Goal: Information Seeking & Learning: Learn about a topic

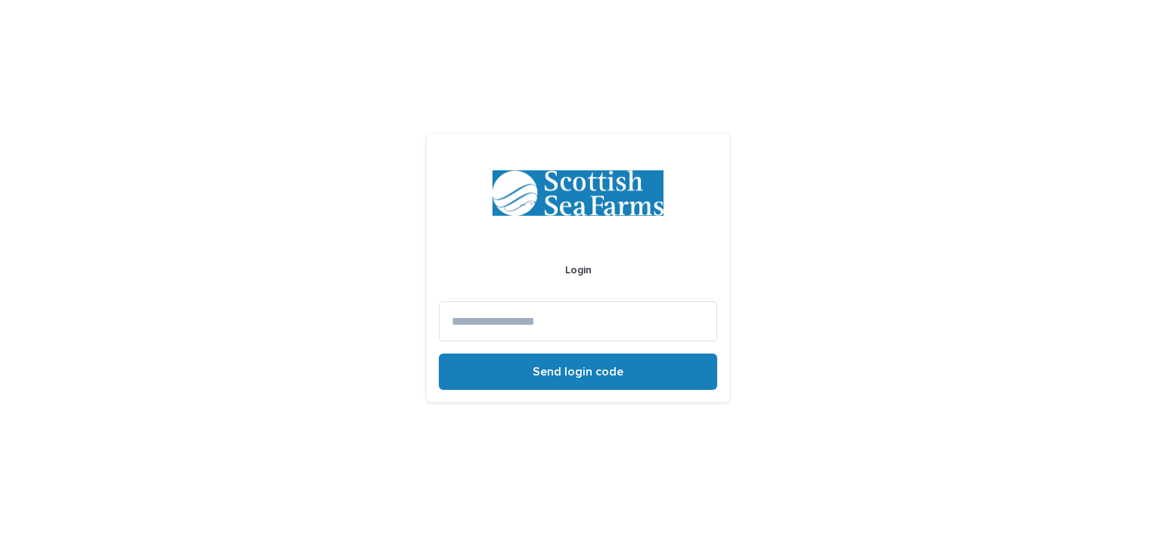
click at [545, 328] on input at bounding box center [578, 321] width 278 height 40
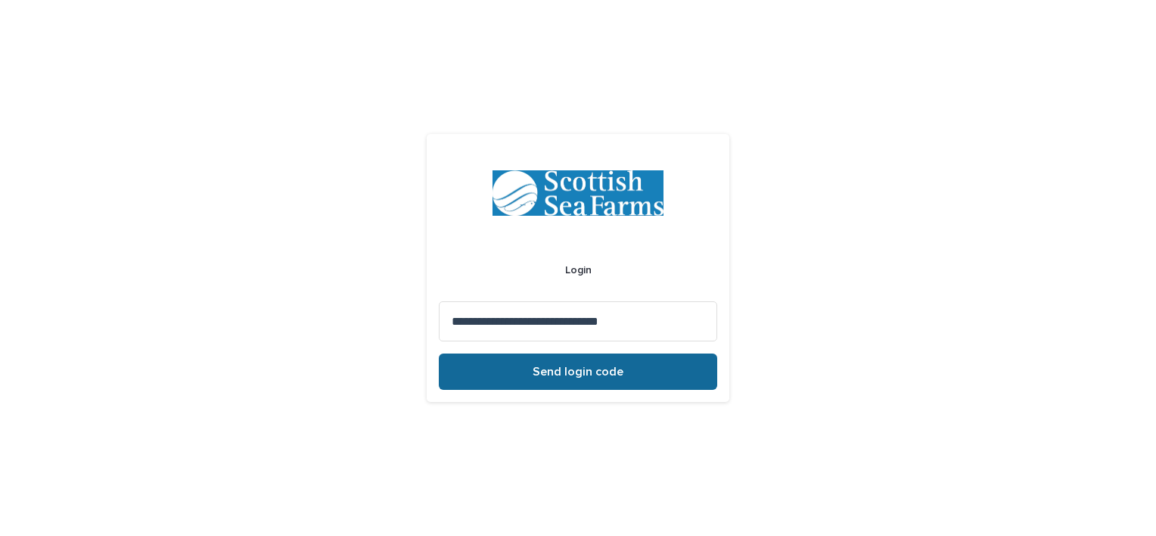
type input "**********"
click at [579, 375] on span "Send login code" at bounding box center [578, 371] width 91 height 12
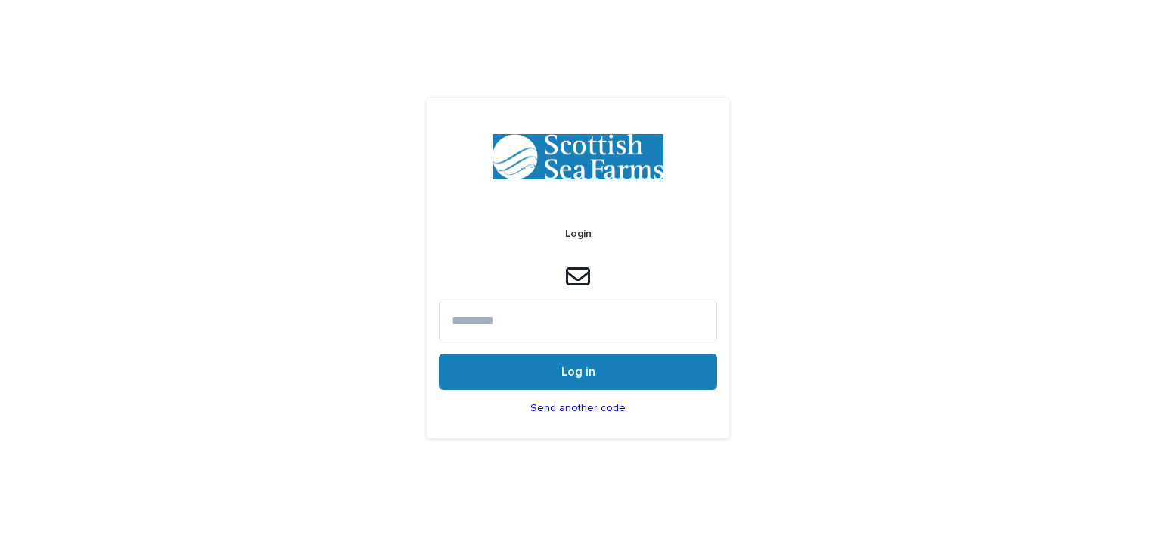
click at [549, 324] on input at bounding box center [578, 320] width 278 height 40
type input "******"
click at [439, 353] on button "Log in" at bounding box center [578, 371] width 278 height 36
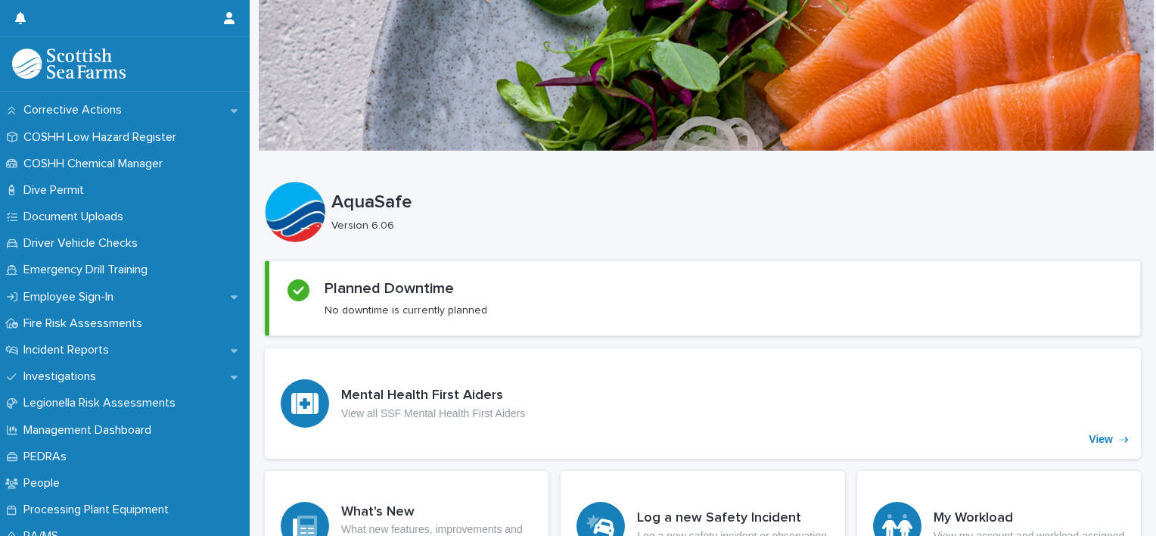
scroll to position [424, 0]
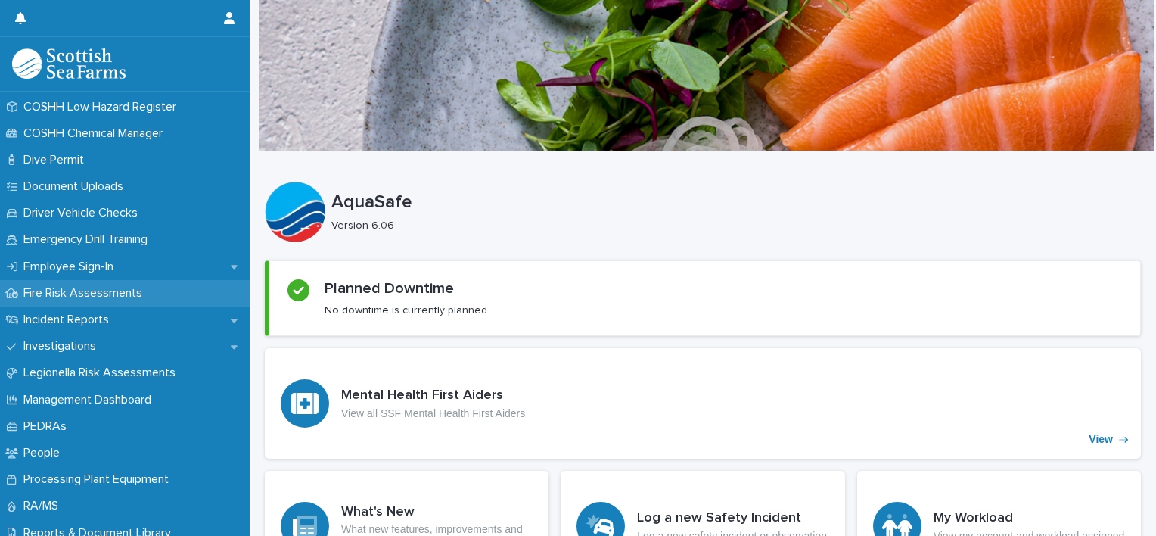
click at [76, 287] on p "Fire Risk Assessments" at bounding box center [85, 293] width 137 height 14
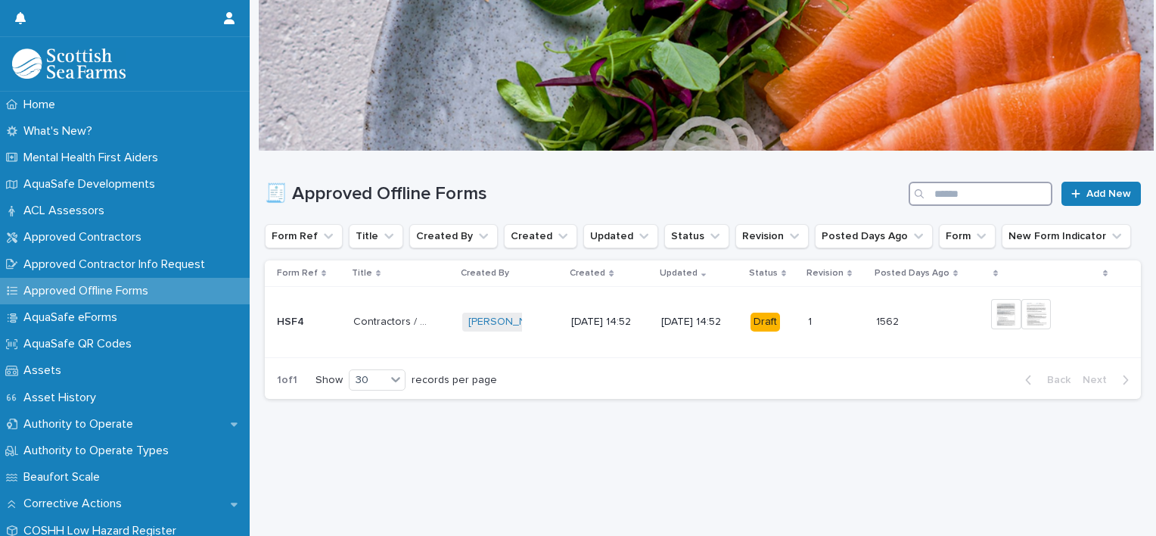
click at [982, 202] on input "Search" at bounding box center [981, 194] width 144 height 24
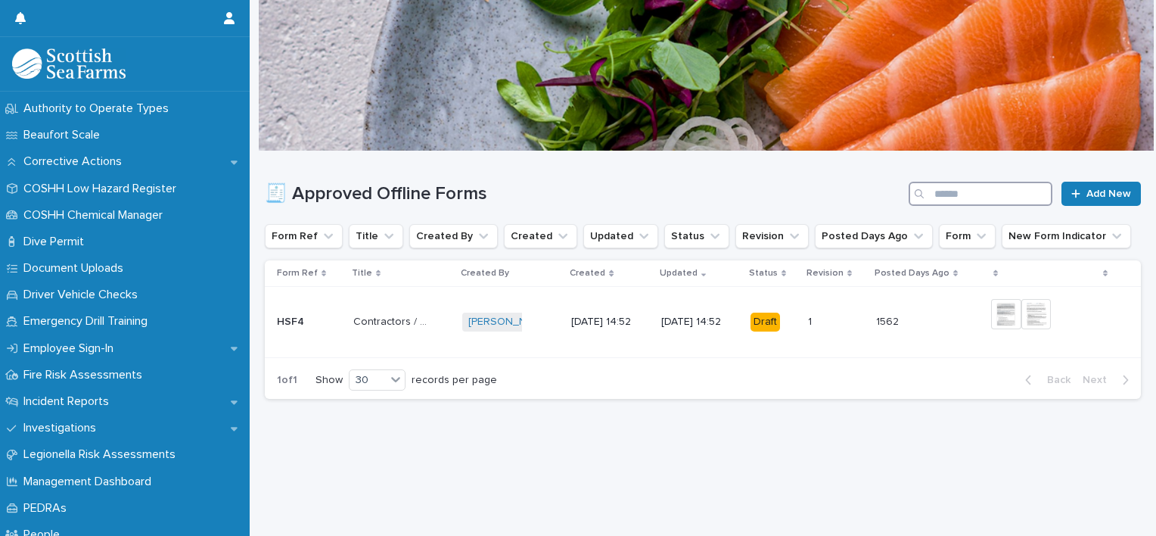
scroll to position [402, 0]
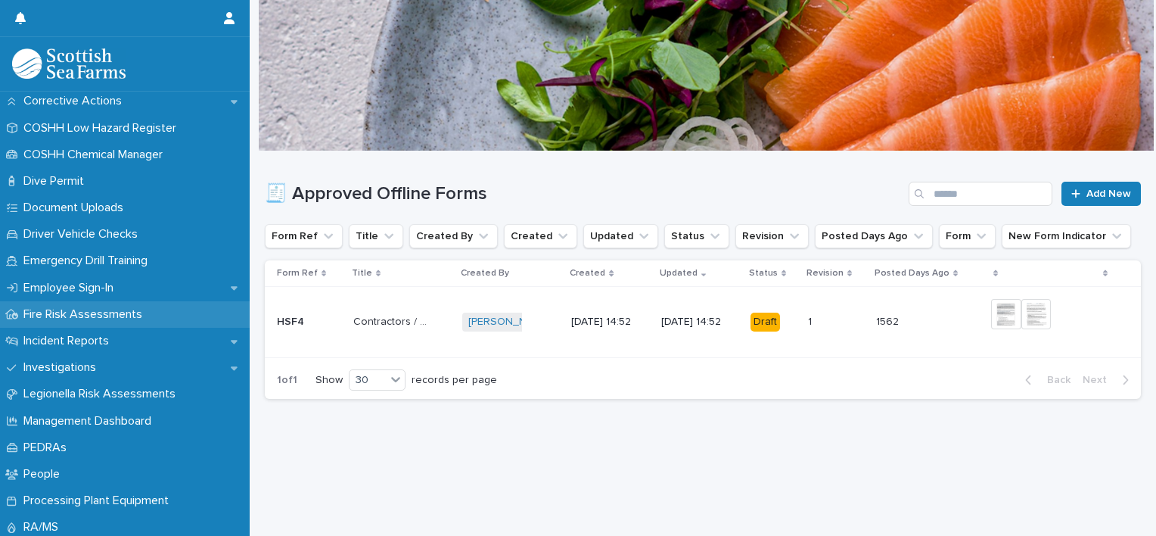
click at [37, 316] on p "Fire Risk Assessments" at bounding box center [85, 314] width 137 height 14
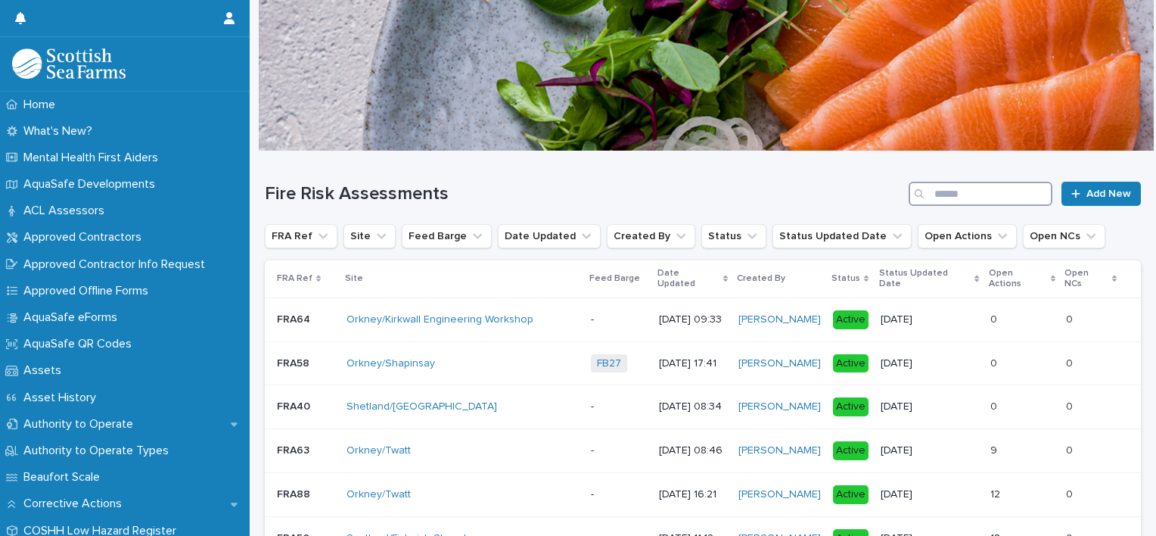
click at [955, 195] on input "Search" at bounding box center [981, 194] width 144 height 24
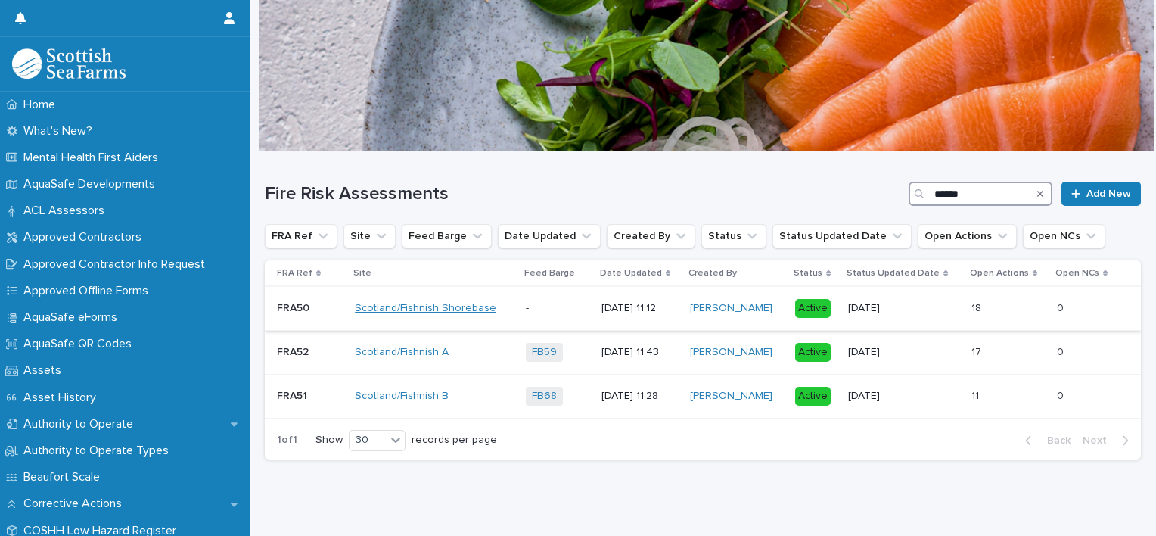
type input "******"
click at [459, 306] on link "Scotland/Fishnish Shorebase" at bounding box center [425, 308] width 141 height 13
click at [292, 306] on p "FRA50" at bounding box center [295, 307] width 36 height 16
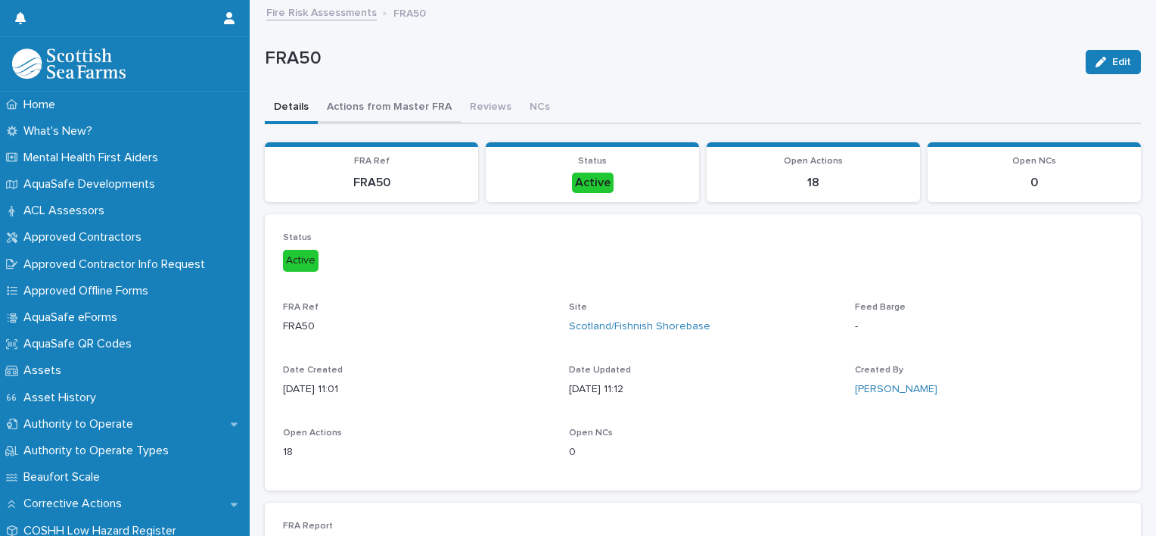
click at [388, 106] on button "Actions from Master FRA" at bounding box center [389, 108] width 143 height 32
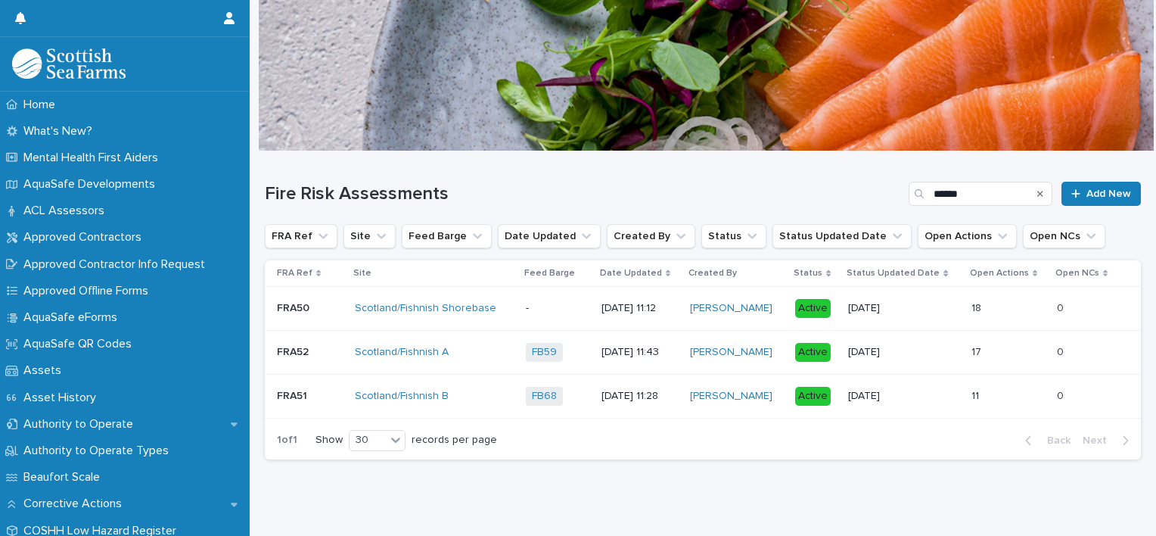
click at [303, 351] on p "FRA52" at bounding box center [294, 351] width 35 height 16
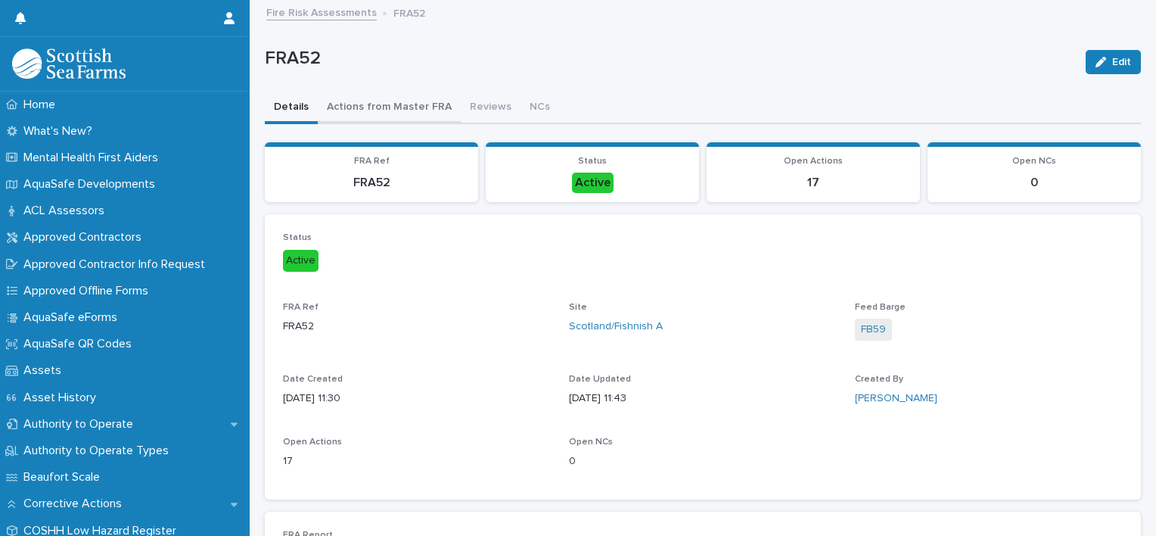
click at [411, 101] on button "Actions from Master FRA" at bounding box center [389, 108] width 143 height 32
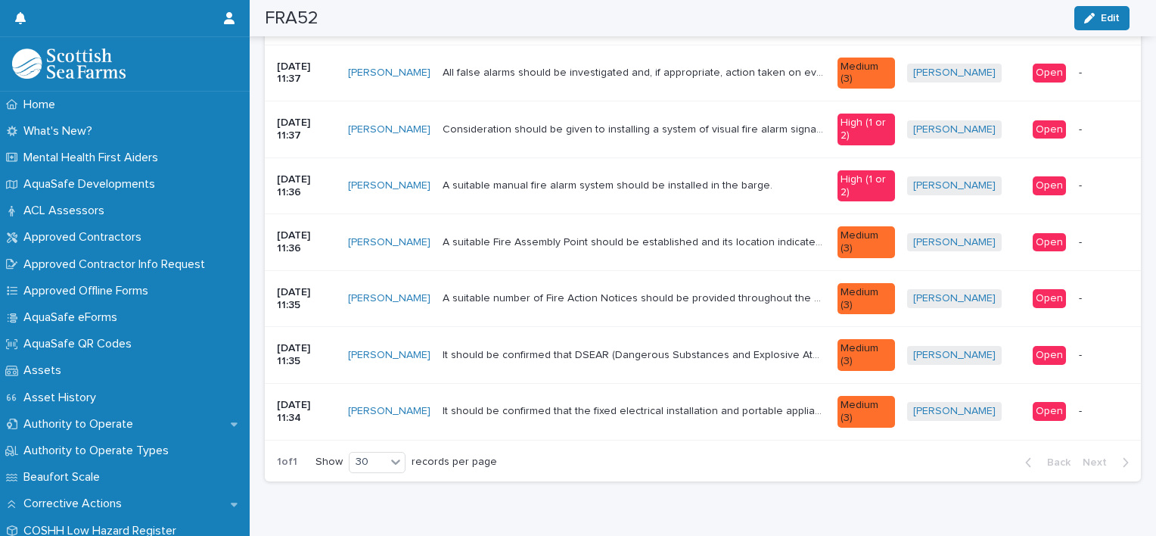
scroll to position [849, 0]
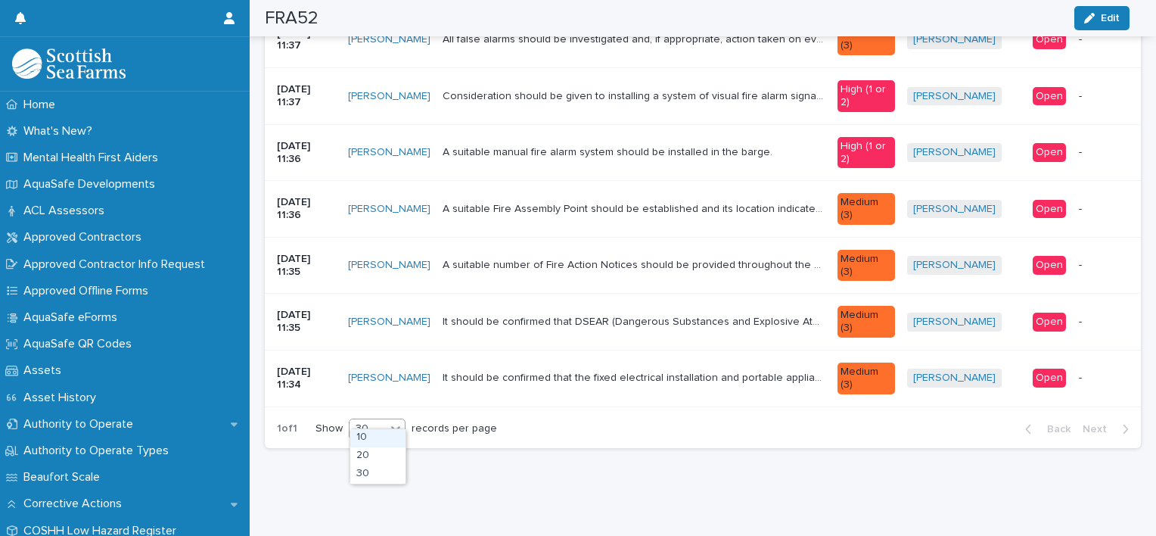
click at [399, 421] on icon at bounding box center [395, 428] width 15 height 15
click at [379, 471] on div "30" at bounding box center [377, 474] width 55 height 18
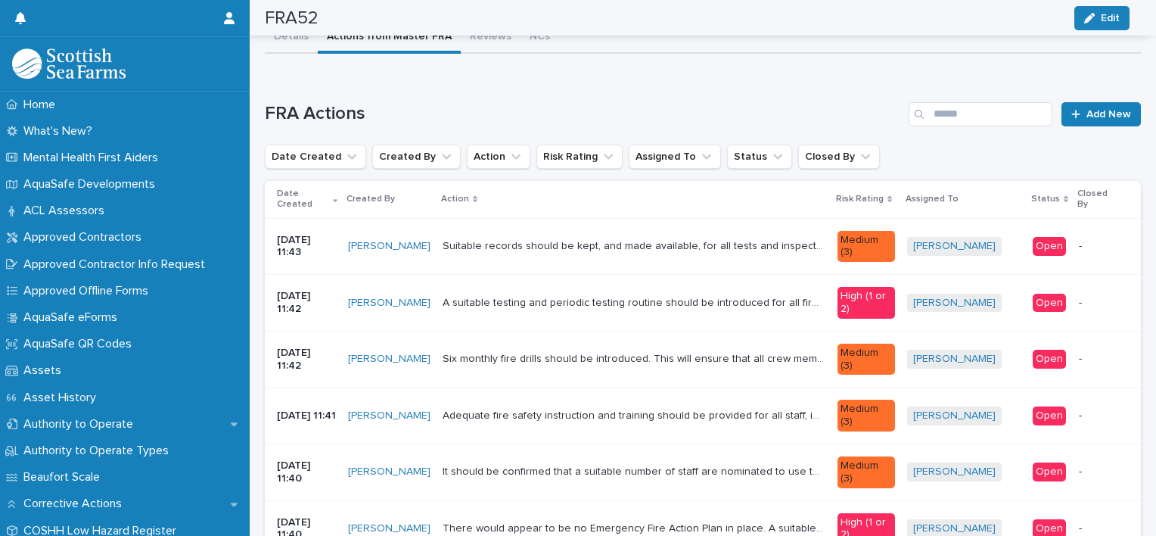
scroll to position [64, 0]
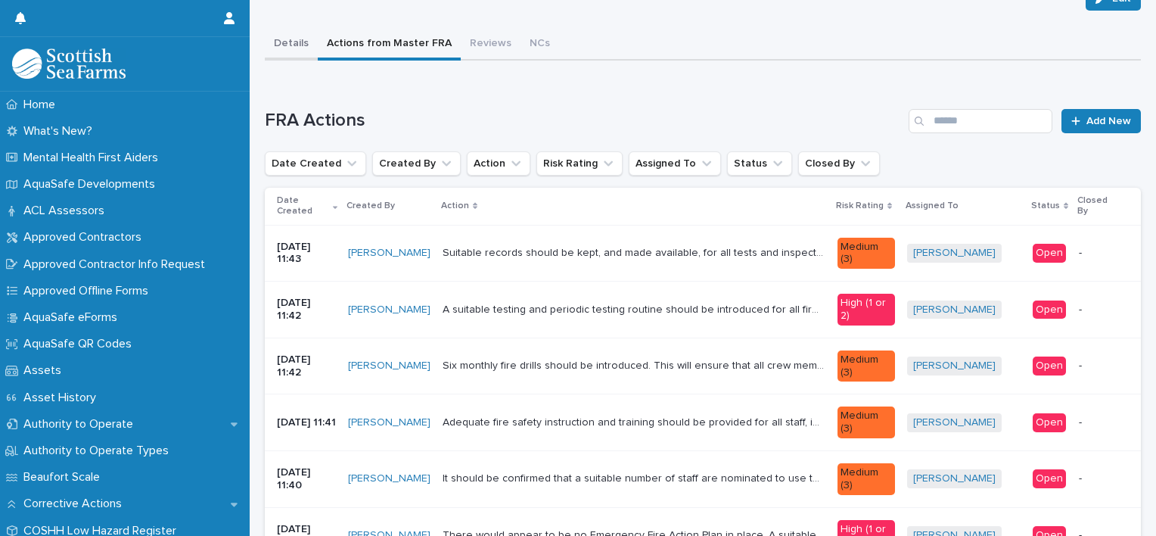
click at [284, 42] on button "Details" at bounding box center [291, 45] width 53 height 32
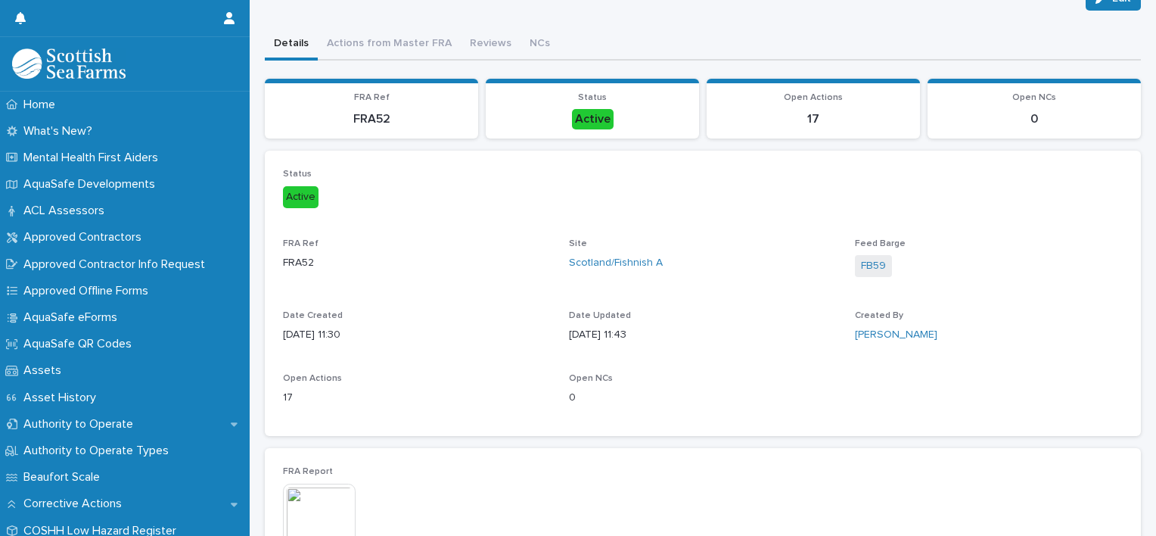
click at [336, 508] on img at bounding box center [319, 519] width 73 height 73
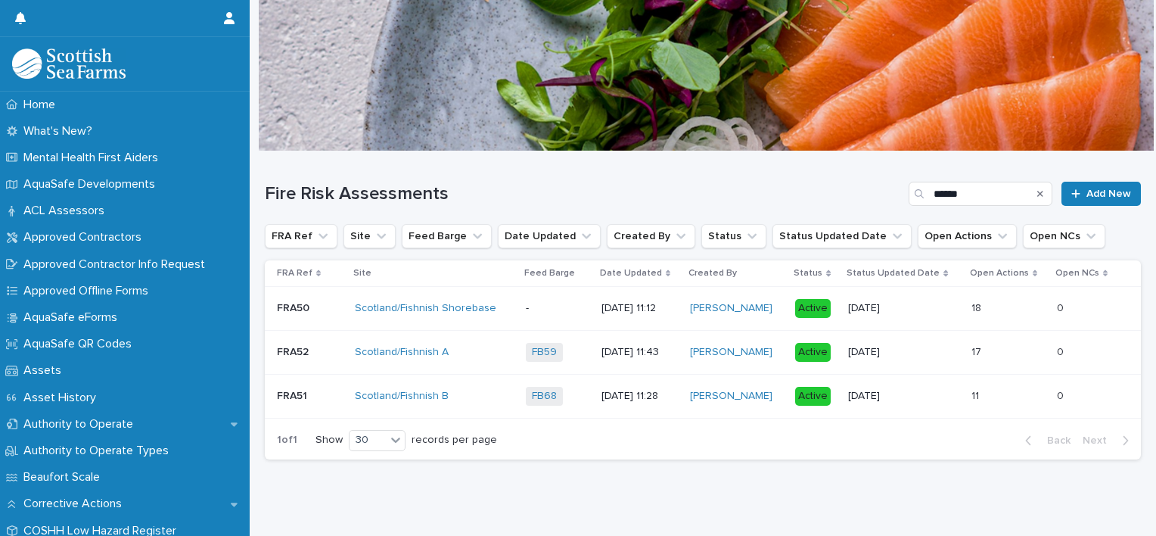
click at [396, 384] on div "Scotland/Fishnish B" at bounding box center [434, 396] width 159 height 25
click at [286, 395] on p "FRA51" at bounding box center [293, 395] width 33 height 16
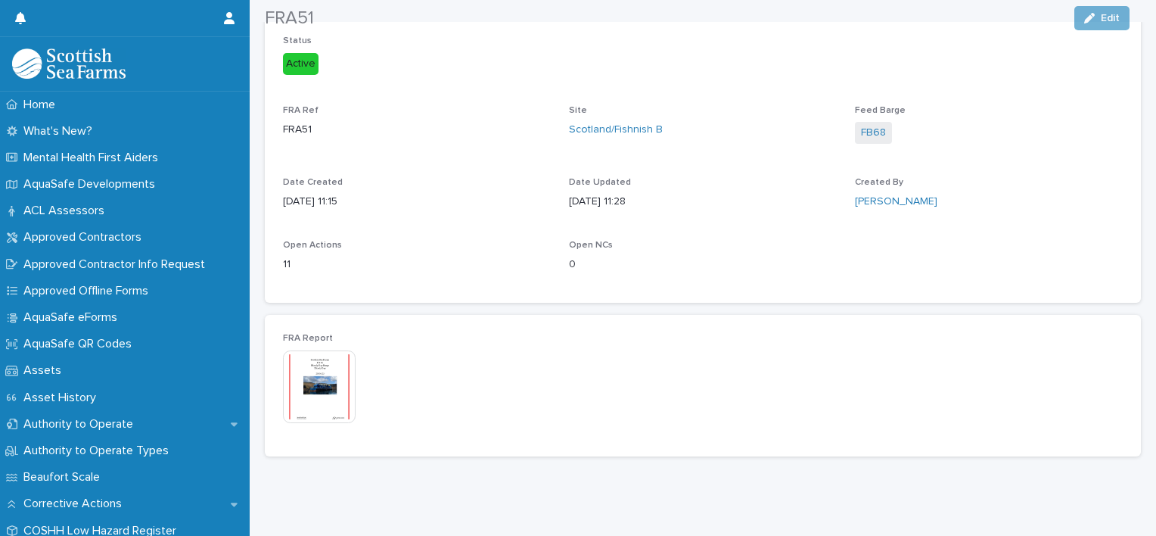
scroll to position [199, 0]
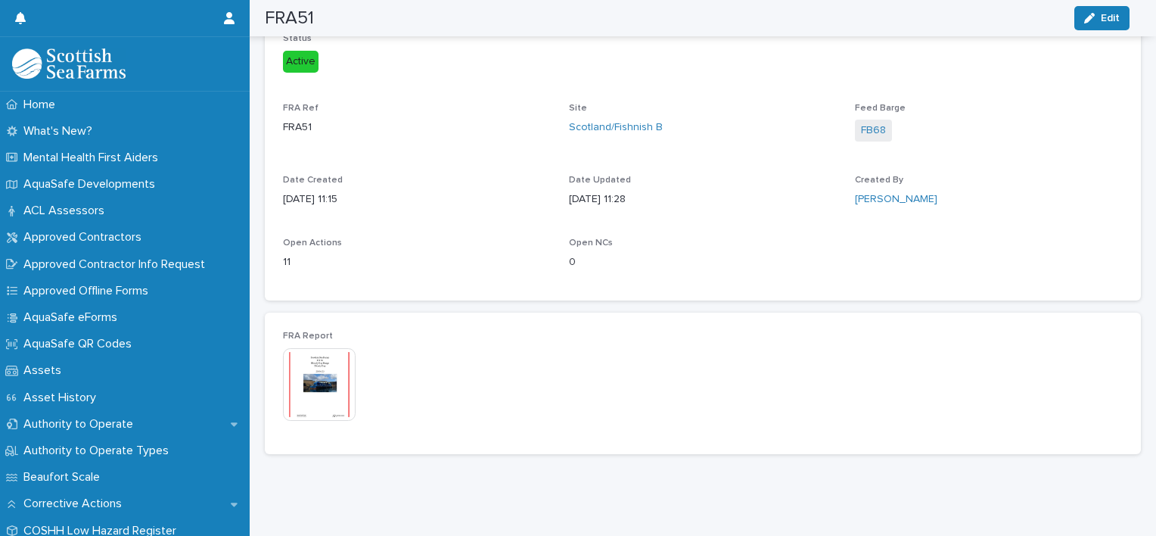
click at [316, 388] on img at bounding box center [319, 384] width 73 height 73
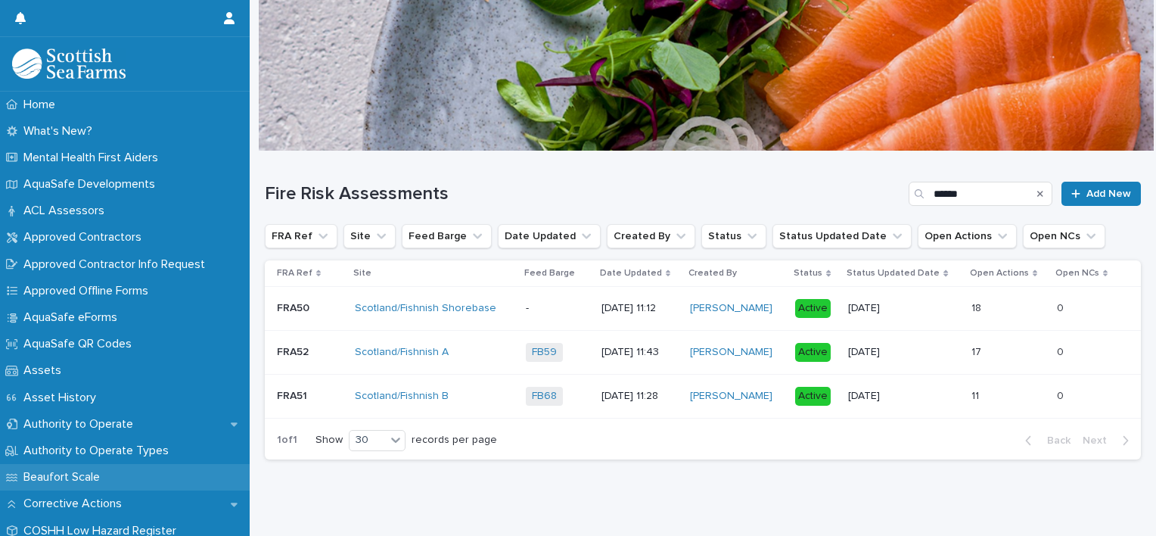
click at [157, 475] on div "Beaufort Scale" at bounding box center [125, 477] width 250 height 26
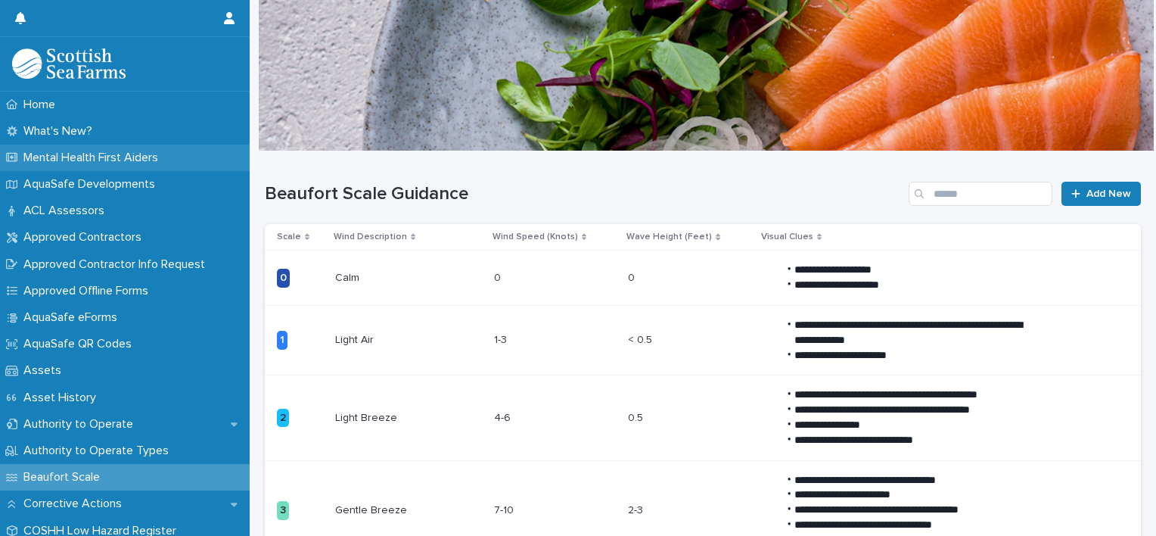
click at [54, 160] on p "Mental Health First Aiders" at bounding box center [93, 158] width 153 height 14
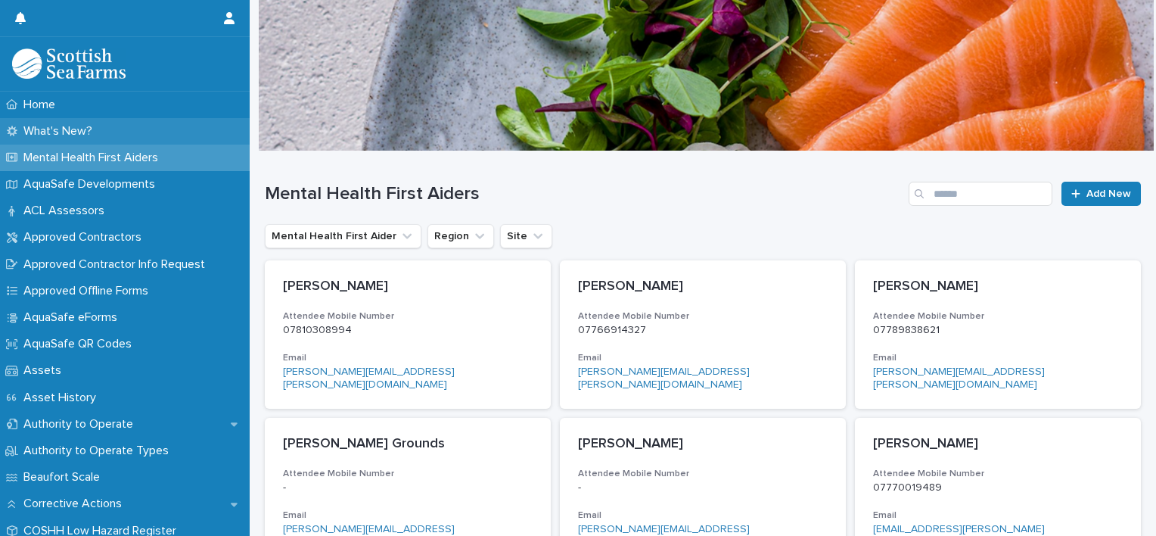
click at [105, 133] on div "What's New?" at bounding box center [125, 131] width 250 height 26
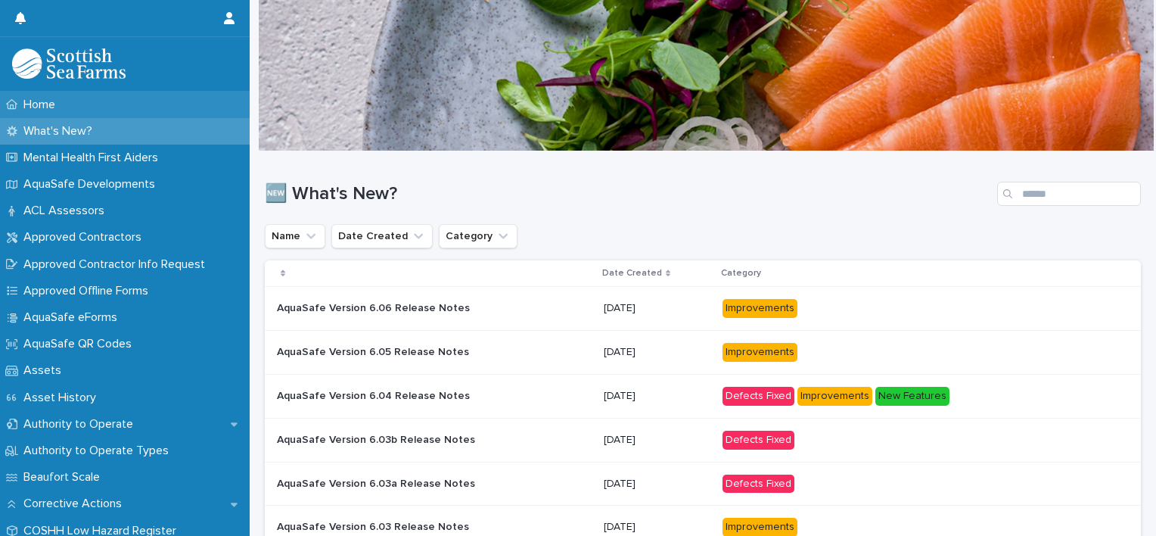
click at [36, 98] on p "Home" at bounding box center [42, 105] width 50 height 14
